Goal: Task Accomplishment & Management: Complete application form

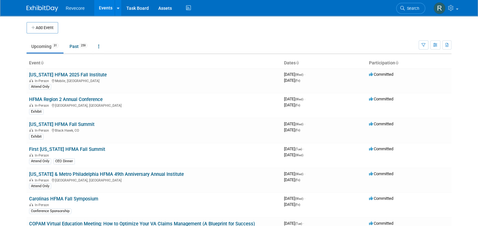
click at [8, 88] on body "Revecore Events Add Event Bulk Upload Events Shareable Event Boards Recently Vi…" at bounding box center [239, 113] width 478 height 226
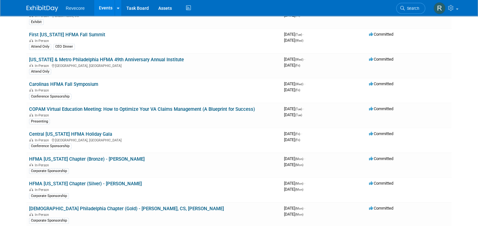
scroll to position [158, 0]
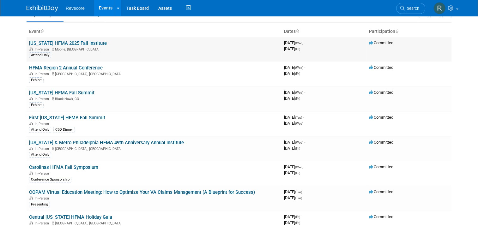
scroll to position [0, 0]
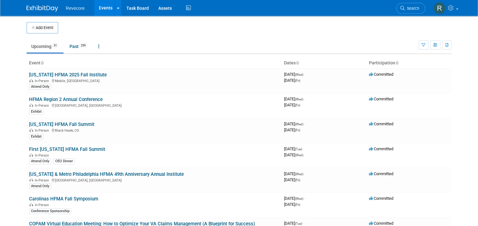
drag, startPoint x: 32, startPoint y: 27, endPoint x: 45, endPoint y: 19, distance: 15.3
click at [32, 27] on button "Add Event" at bounding box center [43, 27] width 32 height 11
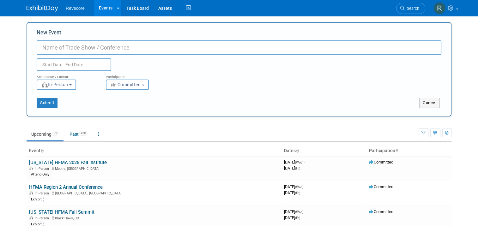
click at [103, 47] on input "New Event" at bounding box center [239, 47] width 405 height 15
paste input "Inspira Health Foundation 2025 Grand Gala"
type input "Inspira Health Foundation 2025 Grand Gala"
click at [152, 56] on div "Duplicate Event Warning" at bounding box center [239, 63] width 414 height 16
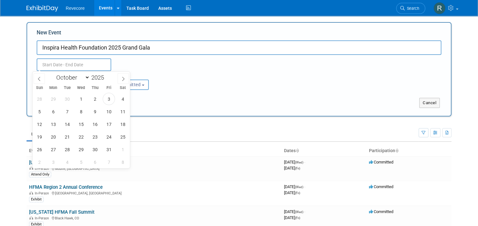
click at [77, 63] on input "text" at bounding box center [74, 64] width 75 height 13
click at [119, 139] on span "25" at bounding box center [123, 137] width 12 height 12
type input "[DATE] to [DATE]"
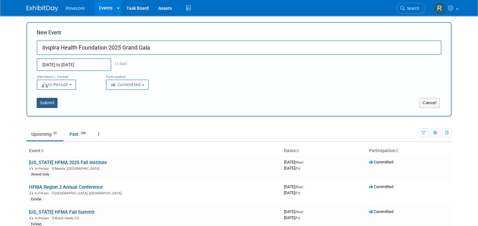
click at [43, 106] on button "Submit" at bounding box center [47, 103] width 21 height 10
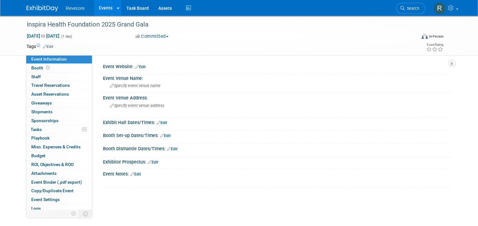
click at [44, 45] on span "Edit" at bounding box center [47, 46] width 12 height 5
click at [46, 47] on link "Edit" at bounding box center [48, 47] width 10 height 4
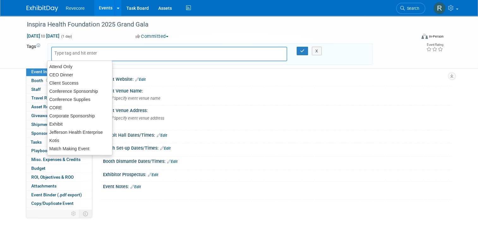
click at [71, 53] on input "text" at bounding box center [79, 53] width 51 height 6
click at [70, 79] on div "Client Success" at bounding box center [79, 83] width 65 height 9
type input "Client Success"
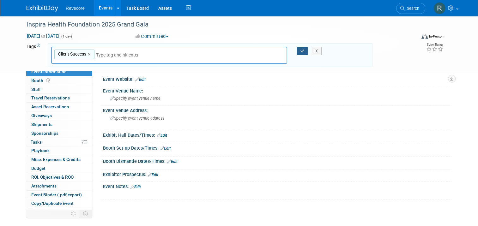
click at [298, 49] on button "button" at bounding box center [302, 51] width 11 height 9
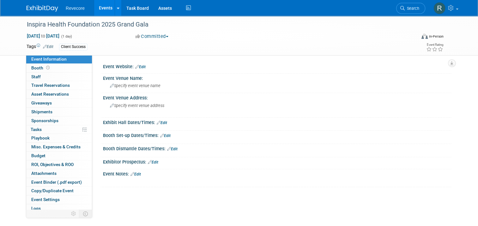
click at [142, 68] on link "Edit" at bounding box center [140, 67] width 10 height 4
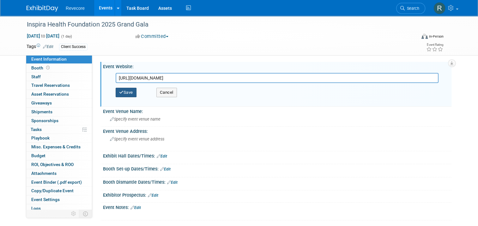
type input "[URL][DOMAIN_NAME]"
drag, startPoint x: 129, startPoint y: 92, endPoint x: 130, endPoint y: 107, distance: 14.5
click at [129, 93] on button "Save" at bounding box center [126, 92] width 21 height 9
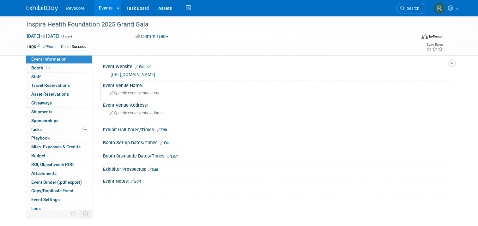
click at [135, 90] on div "Specify event venue name" at bounding box center [277, 93] width 339 height 10
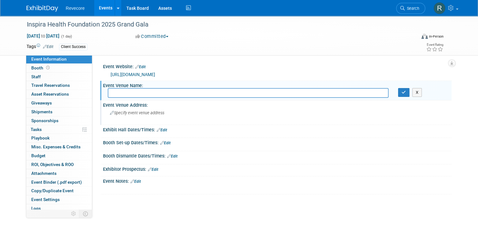
click at [124, 111] on span "Specify event venue address" at bounding box center [137, 113] width 54 height 5
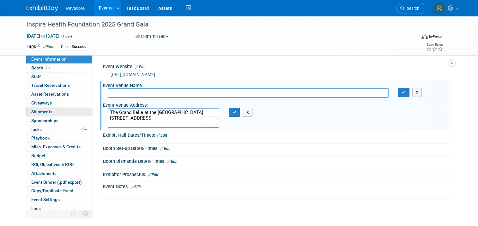
drag, startPoint x: 173, startPoint y: 113, endPoint x: 73, endPoint y: 107, distance: 100.6
click at [73, 107] on div "Event Information Event Info Booth Booth 0 Staff 0 Staff 0 Travel Reservations …" at bounding box center [239, 118] width 434 height 205
type textarea "[STREET_ADDRESS]"
click at [153, 93] on input "text" at bounding box center [248, 93] width 281 height 10
paste input "The Grand Belle at the [GEOGRAPHIC_DATA]"
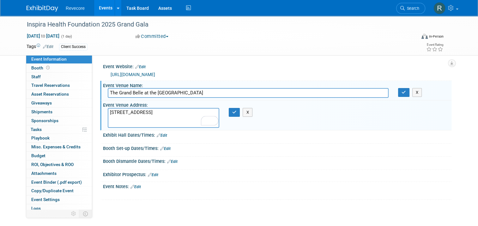
type input "The Grand Belle at the [GEOGRAPHIC_DATA]"
click at [136, 113] on textarea "[STREET_ADDRESS]" at bounding box center [164, 118] width 112 height 20
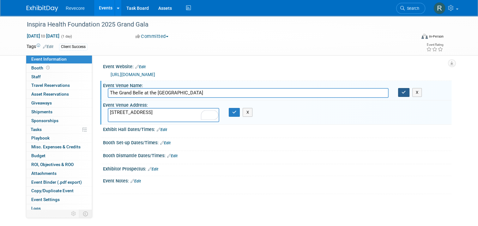
type textarea "[STREET_ADDRESS]"
click at [404, 91] on icon "button" at bounding box center [404, 92] width 4 height 4
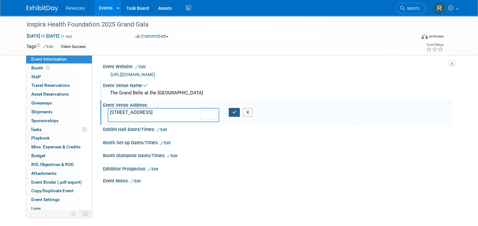
click at [237, 114] on button "button" at bounding box center [234, 112] width 11 height 9
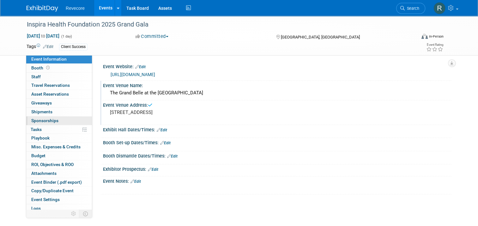
click at [58, 121] on link "0 Sponsorships 0" at bounding box center [59, 121] width 66 height 9
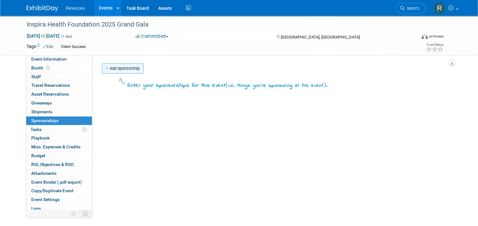
click at [108, 70] on link "Add Sponsorship" at bounding box center [123, 69] width 42 height 10
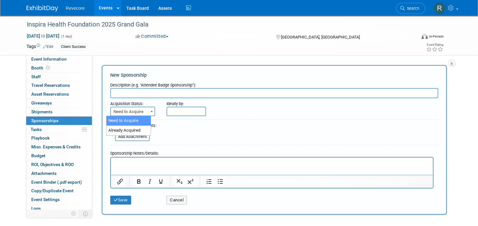
click at [143, 109] on span "Need to Acquire" at bounding box center [133, 111] width 44 height 9
select select "2"
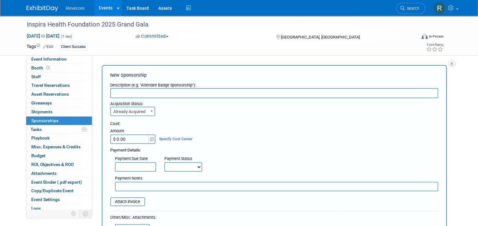
click at [129, 136] on input "$ 0.00" at bounding box center [129, 139] width 39 height 9
type input "$ 2,500.00"
click at [153, 94] on input "text" at bounding box center [274, 93] width 328 height 10
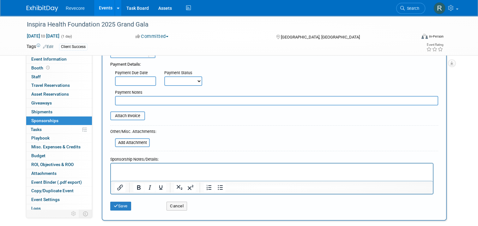
scroll to position [95, 0]
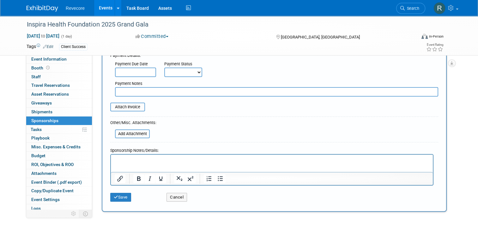
click at [163, 163] on p "Rich Text Area. Press ALT-0 for help." at bounding box center [272, 160] width 315 height 6
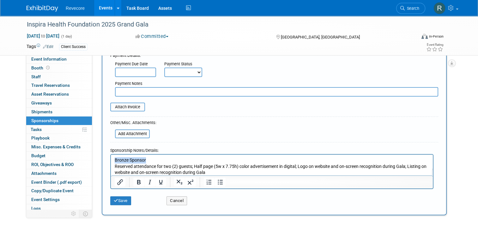
drag, startPoint x: 158, startPoint y: 161, endPoint x: 96, endPoint y: 155, distance: 62.2
click at [111, 155] on html "Bronze Sponsor Reserved attendance for two (2) guests; Half page (5w x 7.75h) c…" at bounding box center [272, 165] width 322 height 21
copy p "Bronze Sponsor"
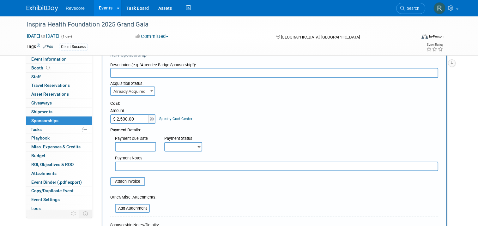
scroll to position [32, 0]
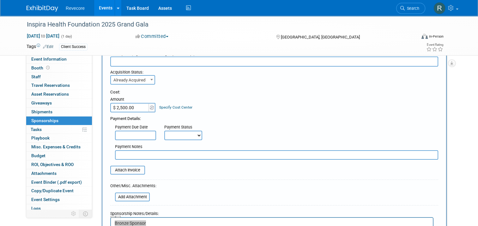
click at [152, 63] on input "text" at bounding box center [274, 62] width 328 height 10
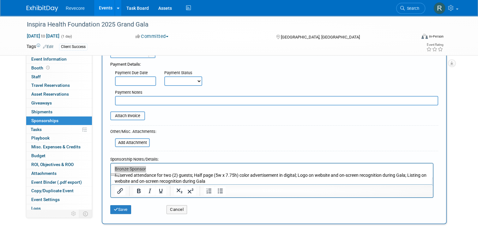
scroll to position [95, 0]
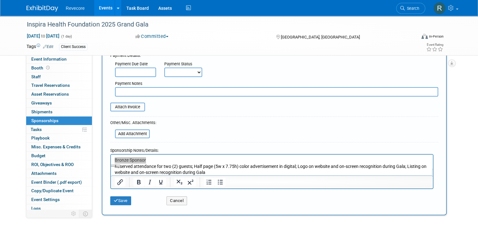
type input "Bronze Sponsor"
click at [194, 161] on p "Bronze Sponsor Reserved attendance for two (2) guests; Half page (5w x 7.75h) c…" at bounding box center [272, 166] width 315 height 19
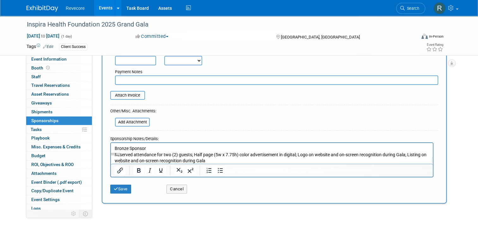
scroll to position [126, 0]
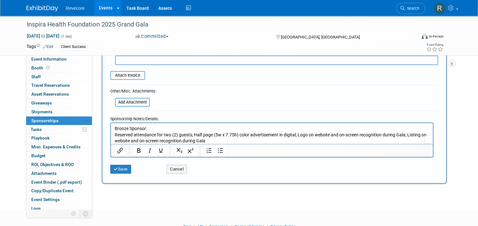
click at [194, 135] on p "Bronze Sponsor: Reserved attendance for two (2) guests; Half page (5w x 7.75h) …" at bounding box center [272, 134] width 315 height 19
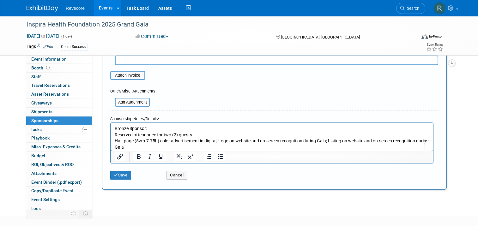
click at [220, 141] on p "Half page (5w x 7.75h) color advertisement in digital; Logo on website and on-s…" at bounding box center [272, 144] width 315 height 12
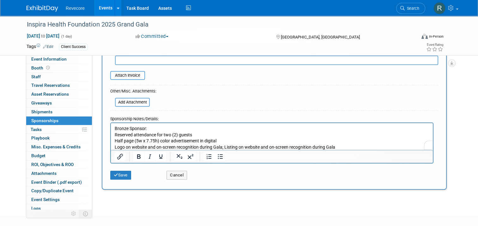
click at [226, 147] on p "Logo on website and on-screen recognition during Gala; Listing on website and o…" at bounding box center [272, 147] width 315 height 6
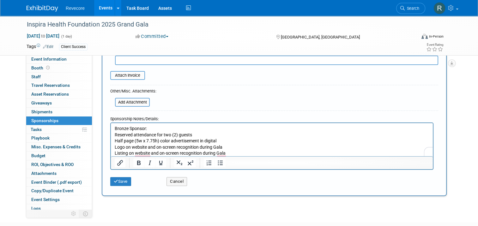
click at [163, 130] on p "Bronze Sponsor: Reserved attendance for two (2) guests" at bounding box center [272, 131] width 315 height 12
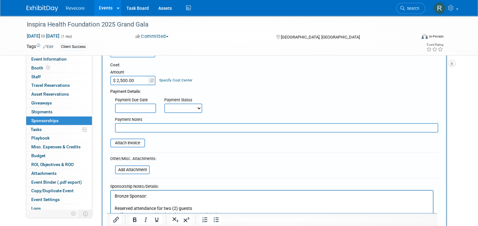
scroll to position [63, 0]
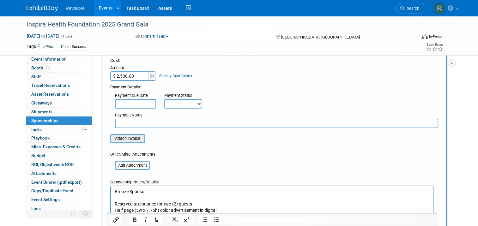
click at [129, 138] on input "file" at bounding box center [106, 139] width 75 height 8
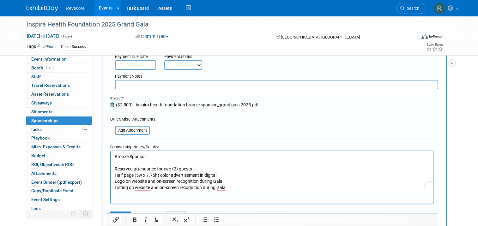
scroll to position [158, 0]
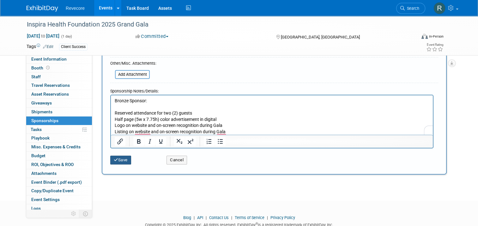
click at [120, 161] on button "Save" at bounding box center [120, 160] width 21 height 9
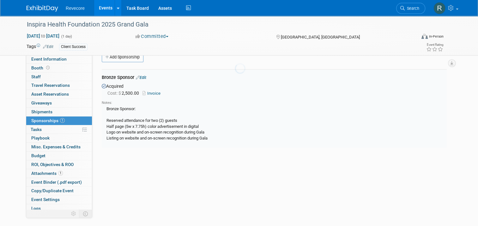
scroll to position [13, 0]
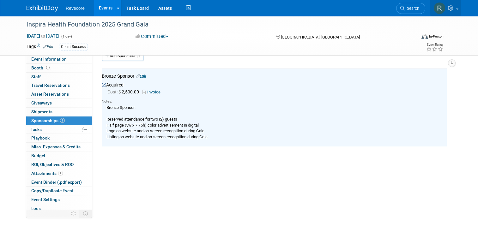
click at [456, 12] on link at bounding box center [445, 8] width 31 height 16
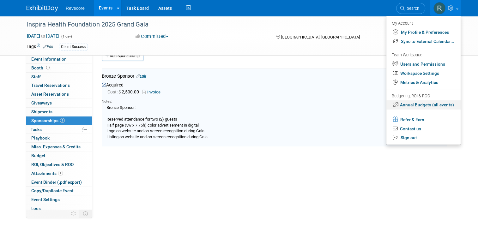
click at [415, 106] on link "Annual Budgets (all events)" at bounding box center [423, 104] width 74 height 9
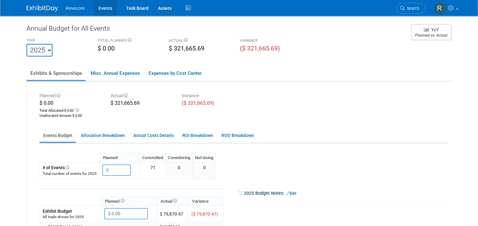
click at [108, 10] on link "Events" at bounding box center [105, 8] width 23 height 16
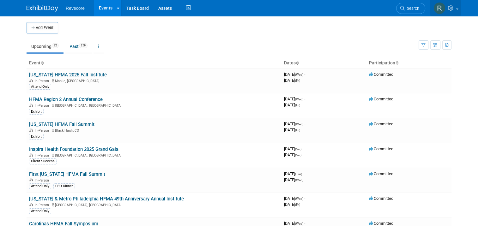
click at [456, 12] on link at bounding box center [445, 8] width 31 height 16
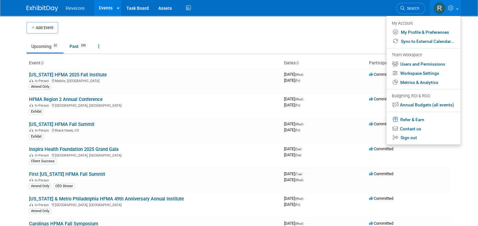
click at [130, 31] on td at bounding box center [244, 27] width 373 height 11
